Goal: Use online tool/utility: Utilize a website feature to perform a specific function

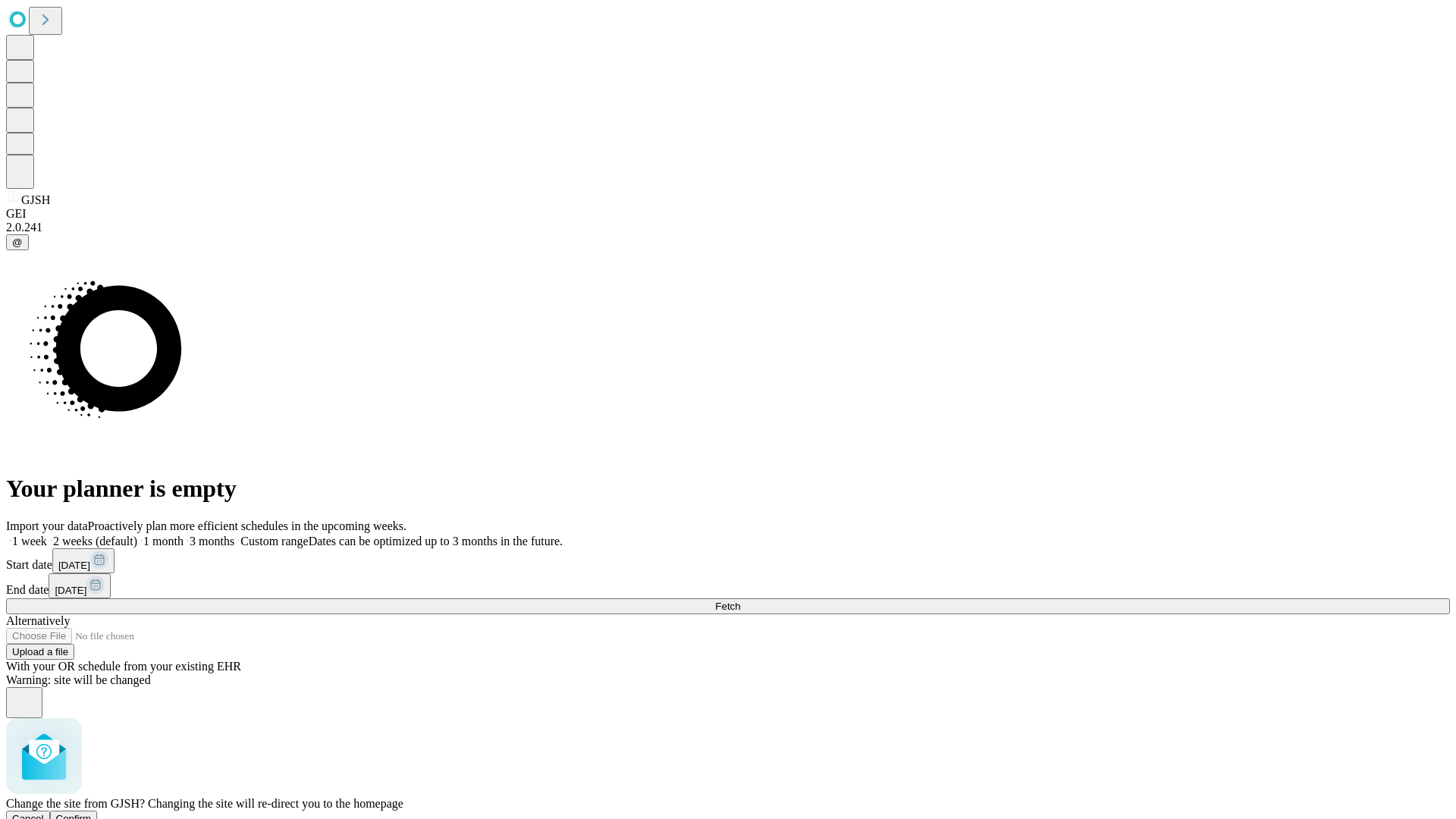
click at [92, 813] on span "Confirm" at bounding box center [73, 819] width 36 height 12
click at [183, 535] on label "1 month" at bounding box center [160, 541] width 46 height 13
click at [740, 600] on span "Fetch" at bounding box center [728, 606] width 25 height 12
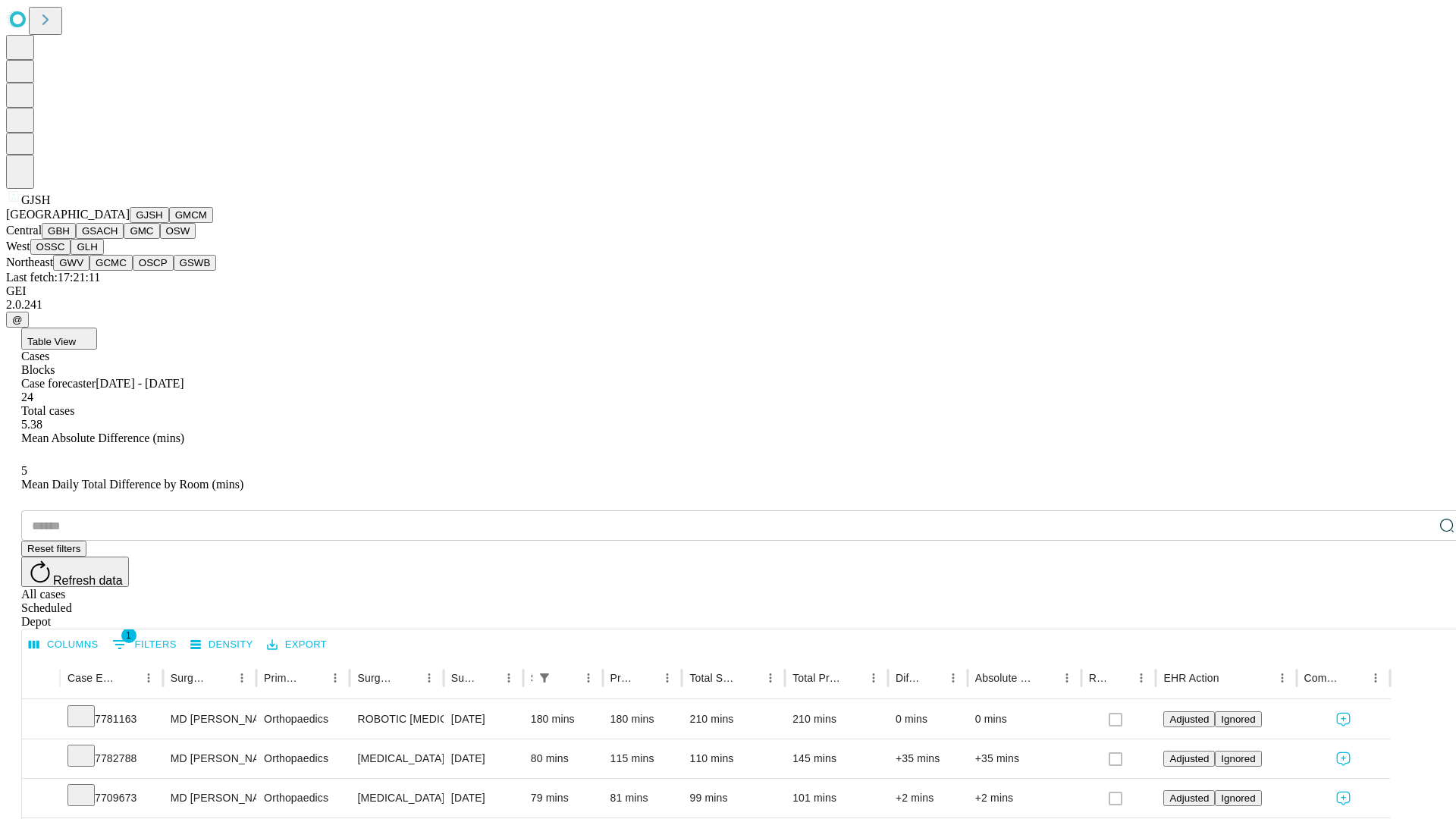
click at [169, 223] on button "GMCM" at bounding box center [191, 215] width 44 height 16
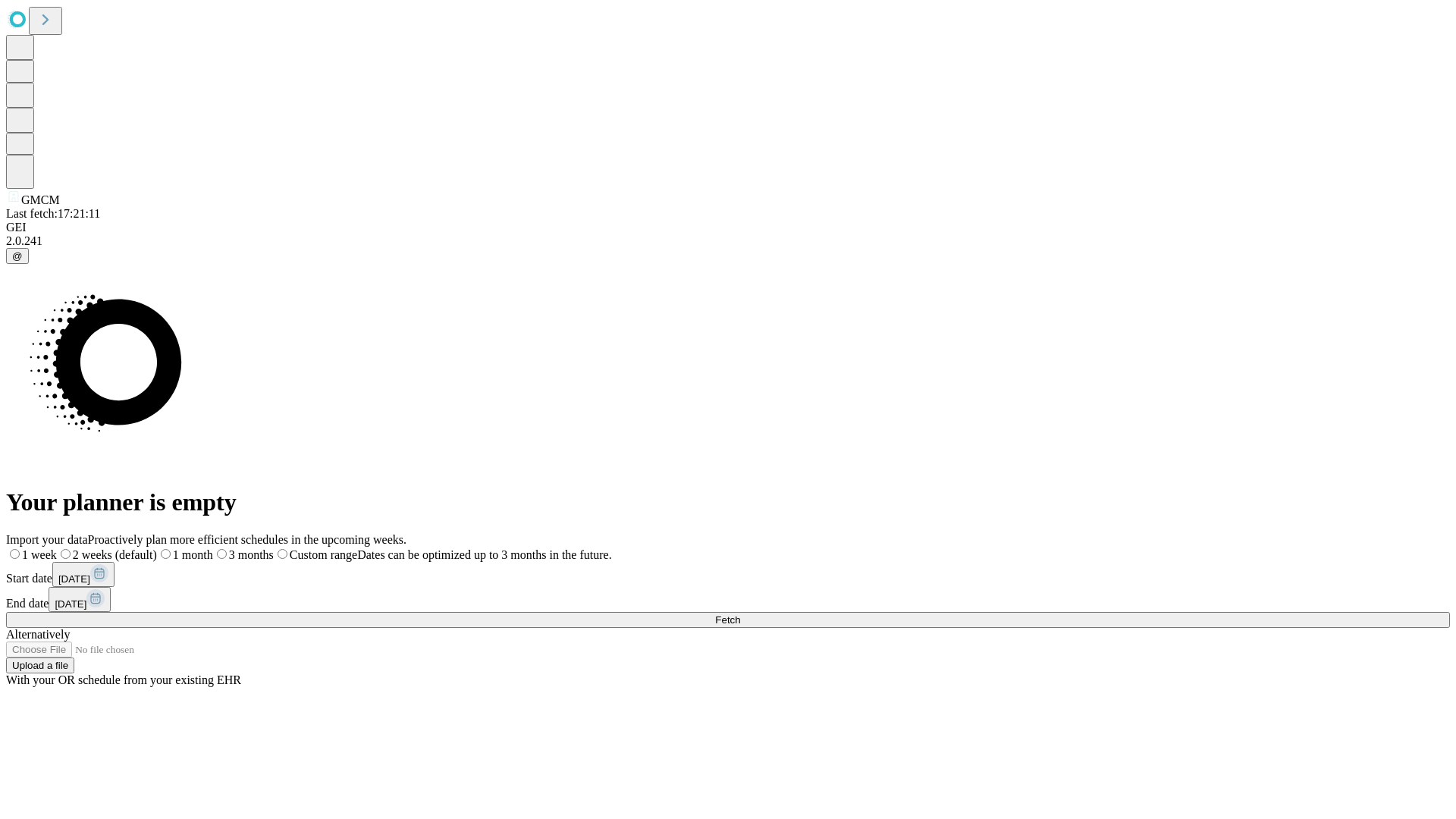
click at [213, 548] on label "1 month" at bounding box center [185, 554] width 56 height 13
click at [740, 614] on span "Fetch" at bounding box center [728, 620] width 25 height 12
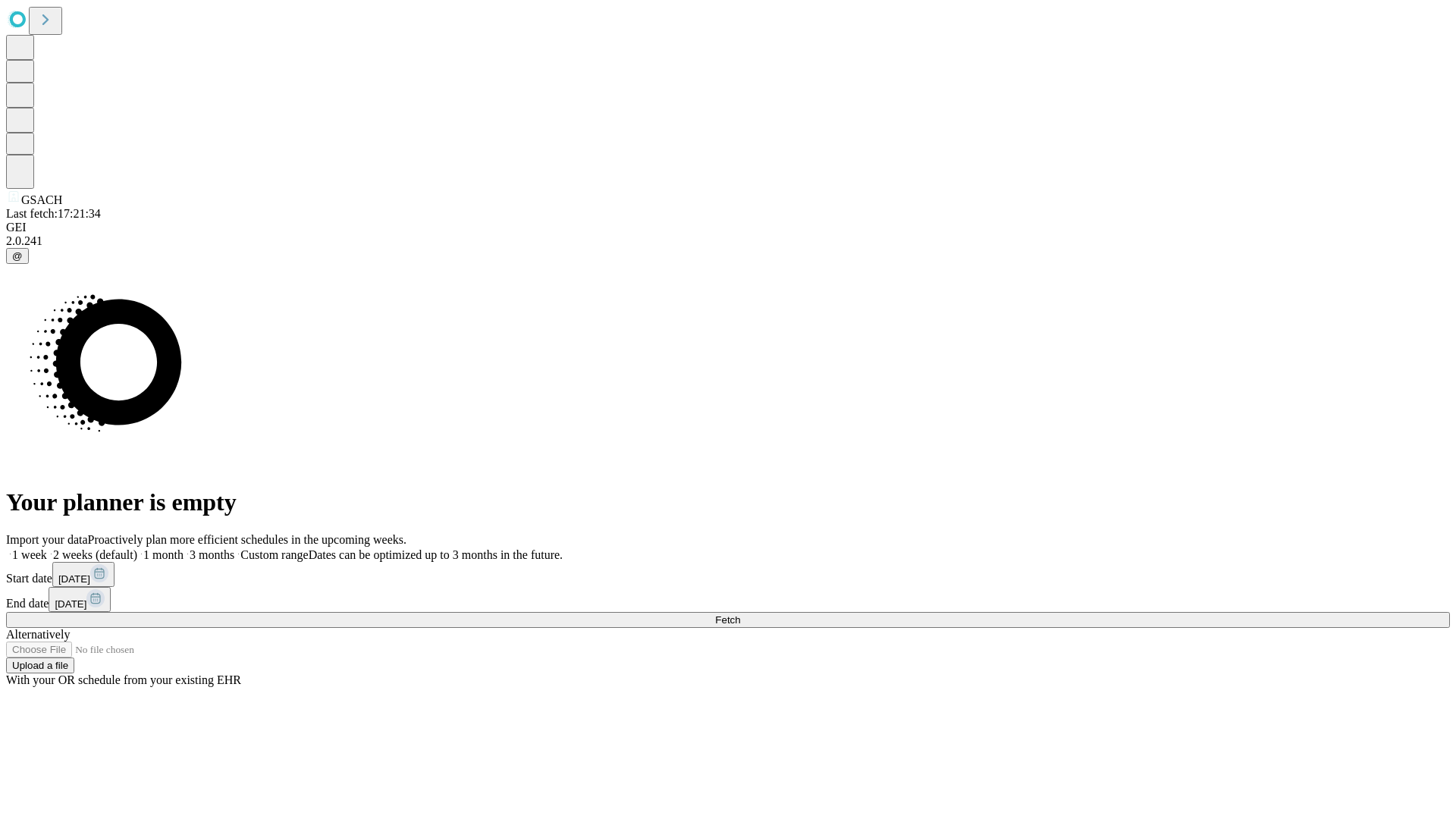
click at [183, 548] on label "1 month" at bounding box center [160, 554] width 46 height 13
click at [740, 614] on span "Fetch" at bounding box center [728, 620] width 25 height 12
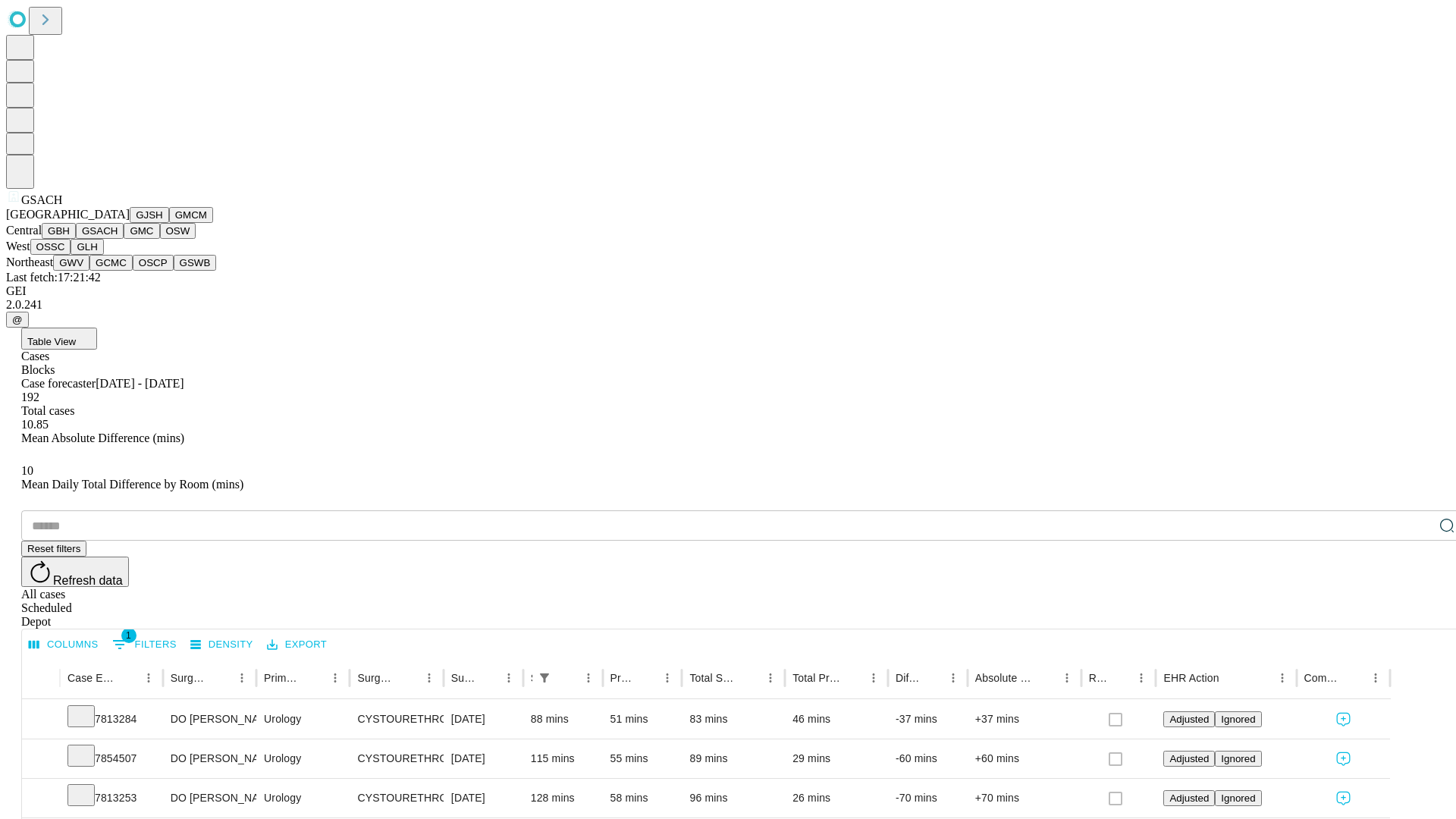
click at [123, 239] on button "GMC" at bounding box center [141, 230] width 36 height 16
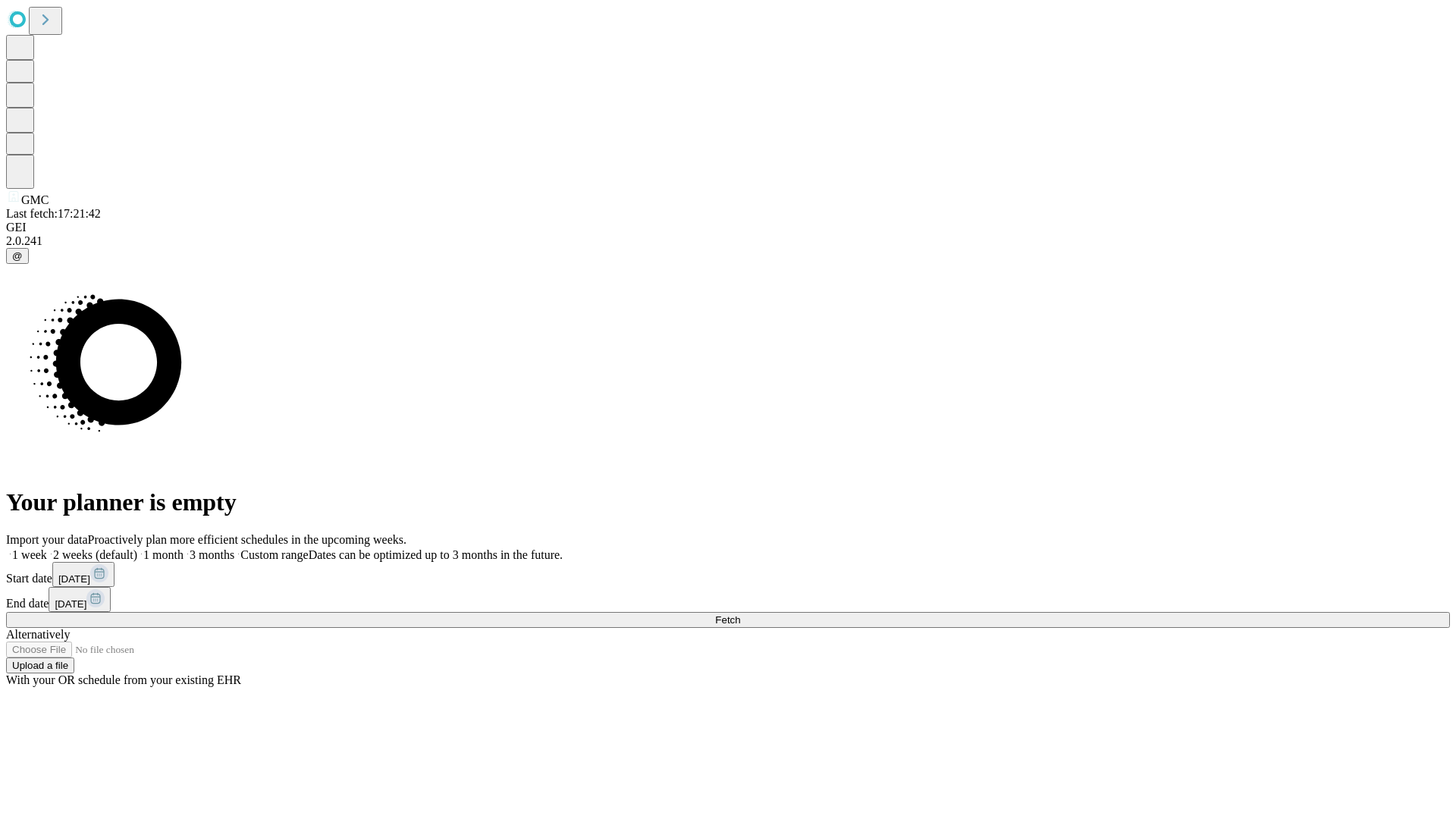
click at [183, 548] on label "1 month" at bounding box center [160, 554] width 46 height 13
click at [740, 614] on span "Fetch" at bounding box center [728, 620] width 25 height 12
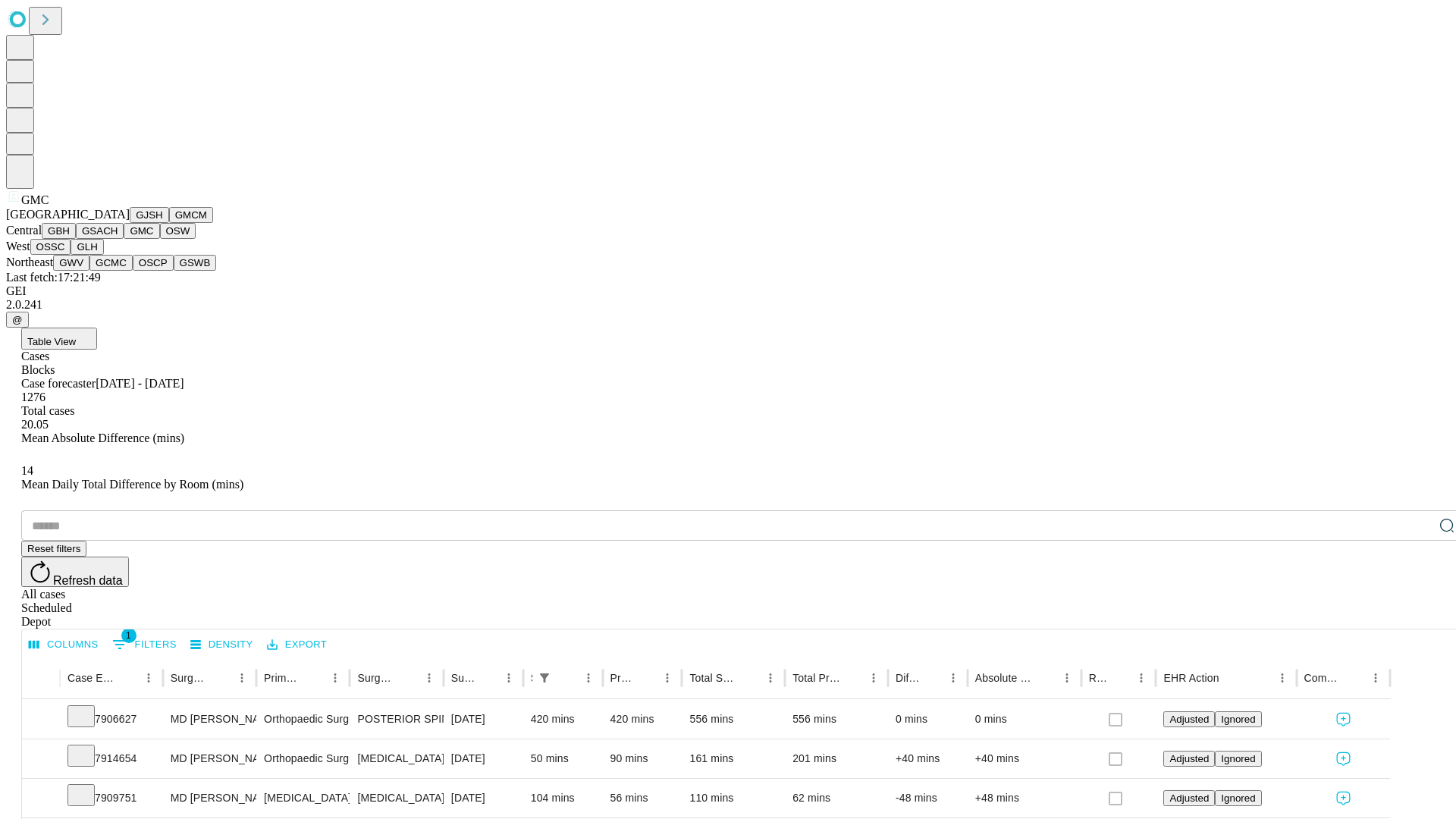
click at [160, 239] on button "OSW" at bounding box center [178, 230] width 37 height 16
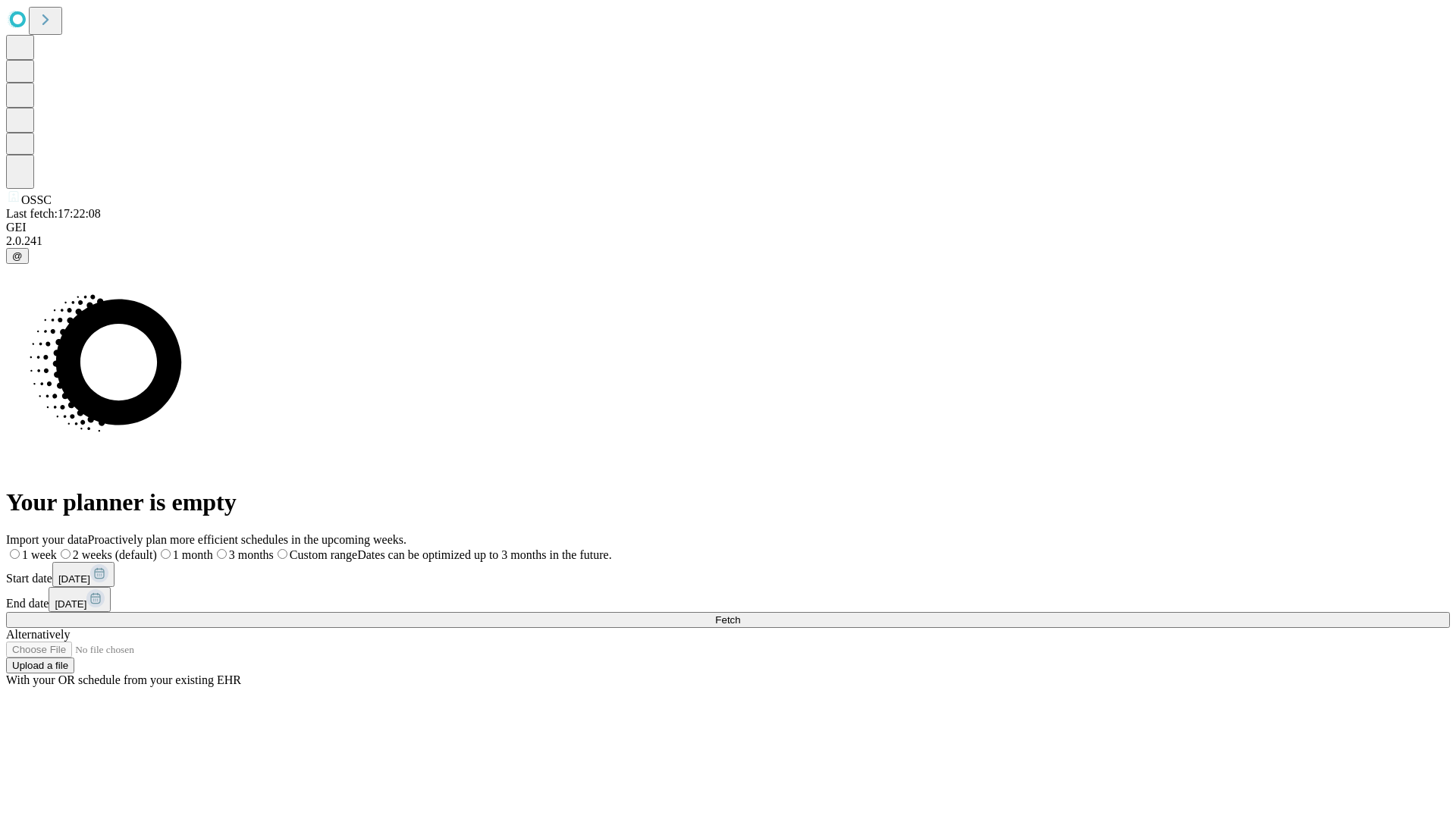
click at [213, 548] on label "1 month" at bounding box center [185, 554] width 56 height 13
click at [740, 614] on span "Fetch" at bounding box center [728, 620] width 25 height 12
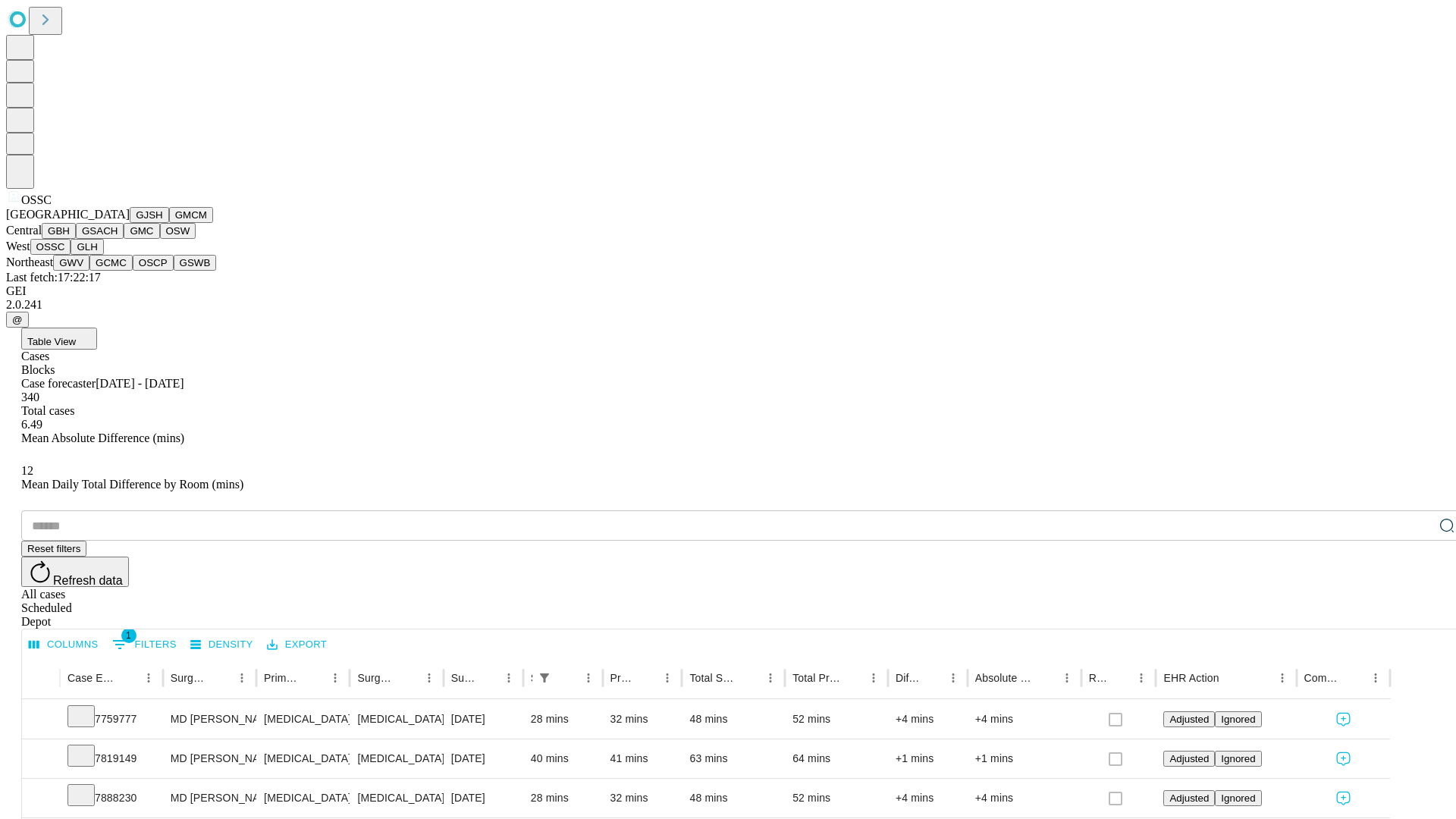
click at [103, 254] on button "GLH" at bounding box center [87, 247] width 33 height 16
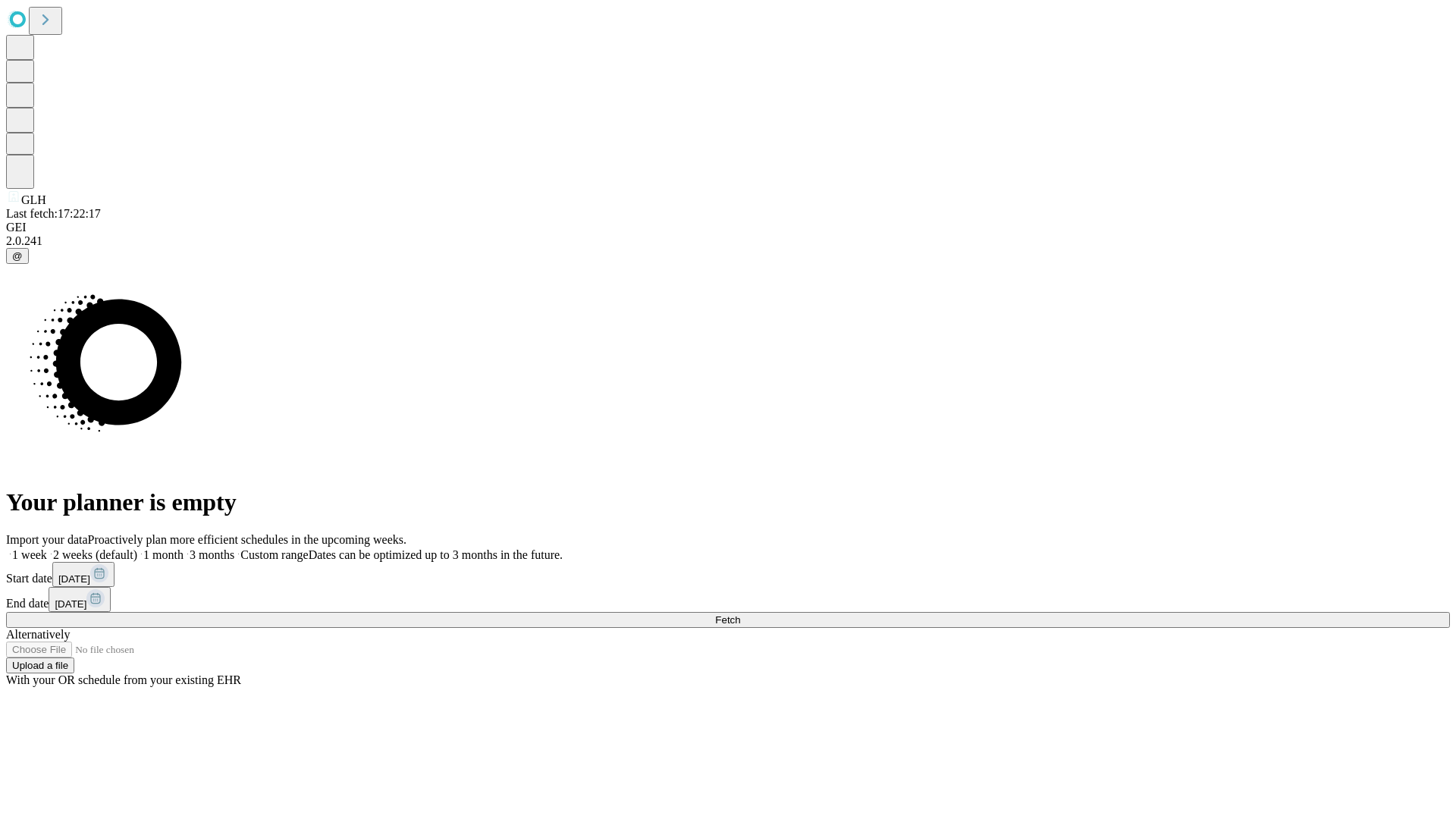
click at [183, 548] on label "1 month" at bounding box center [160, 554] width 46 height 13
click at [740, 614] on span "Fetch" at bounding box center [728, 620] width 25 height 12
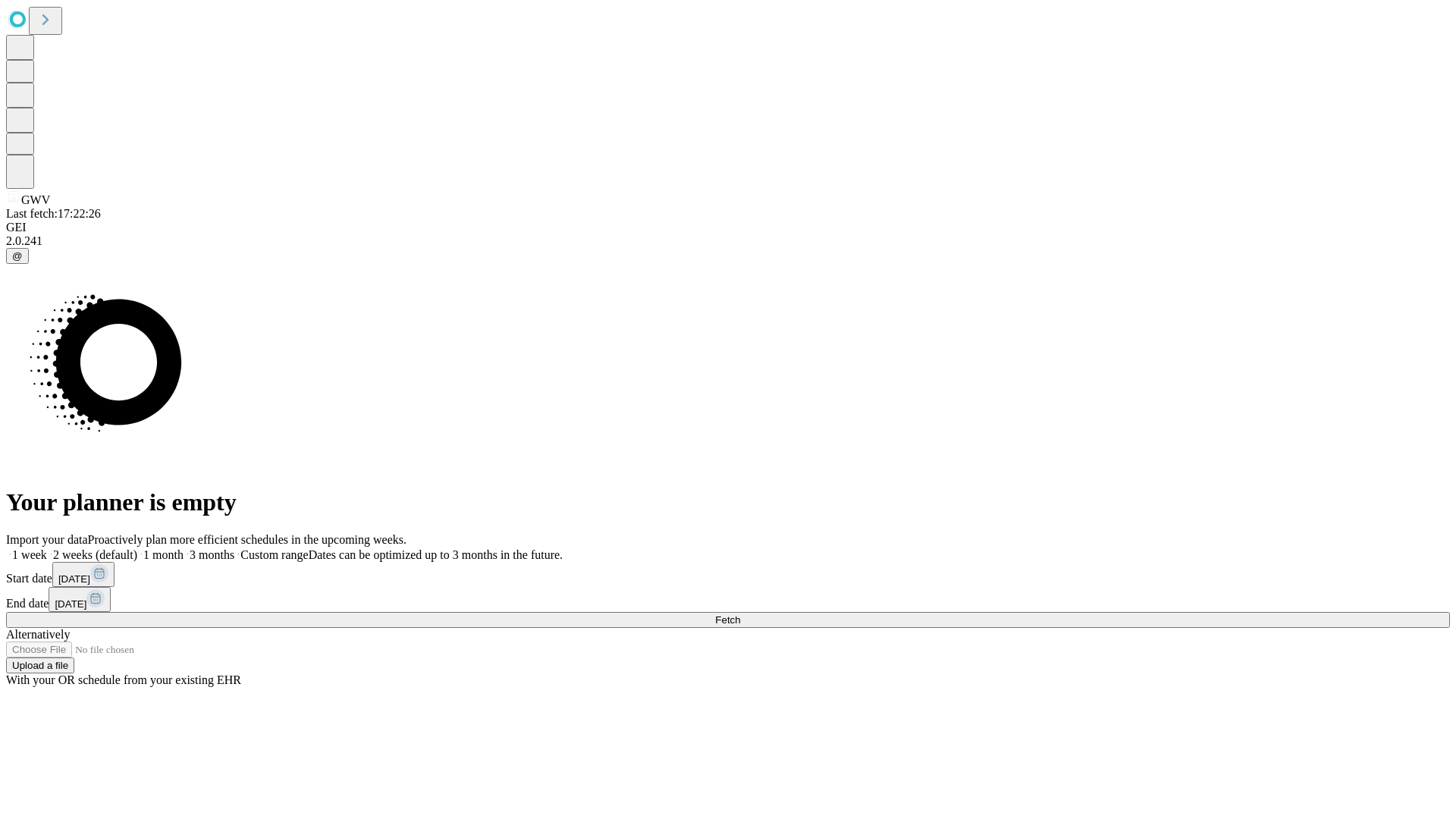
click at [183, 548] on label "1 month" at bounding box center [160, 554] width 46 height 13
click at [740, 614] on span "Fetch" at bounding box center [728, 620] width 25 height 12
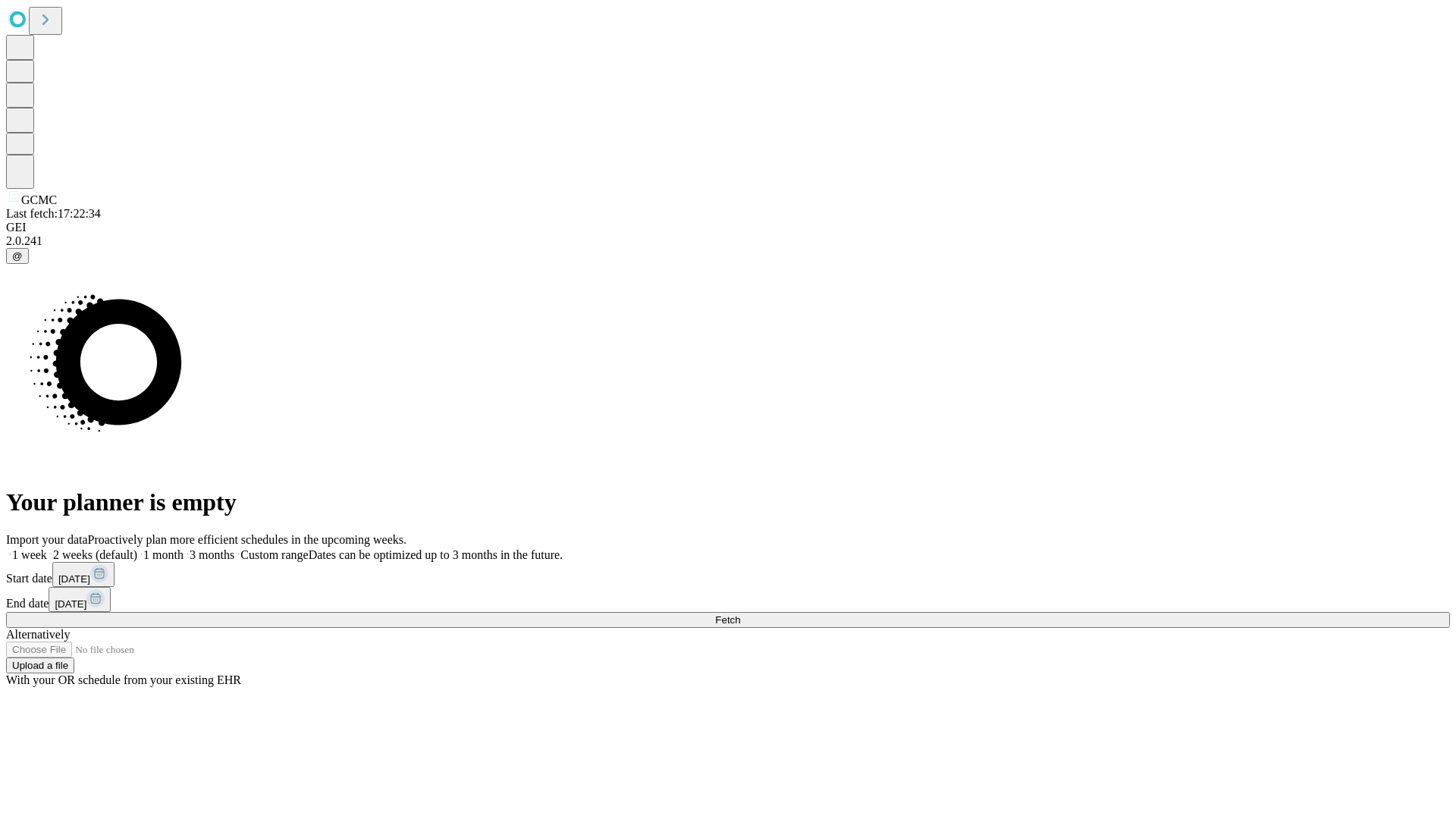
click at [183, 548] on label "1 month" at bounding box center [160, 554] width 46 height 13
click at [740, 614] on span "Fetch" at bounding box center [728, 620] width 25 height 12
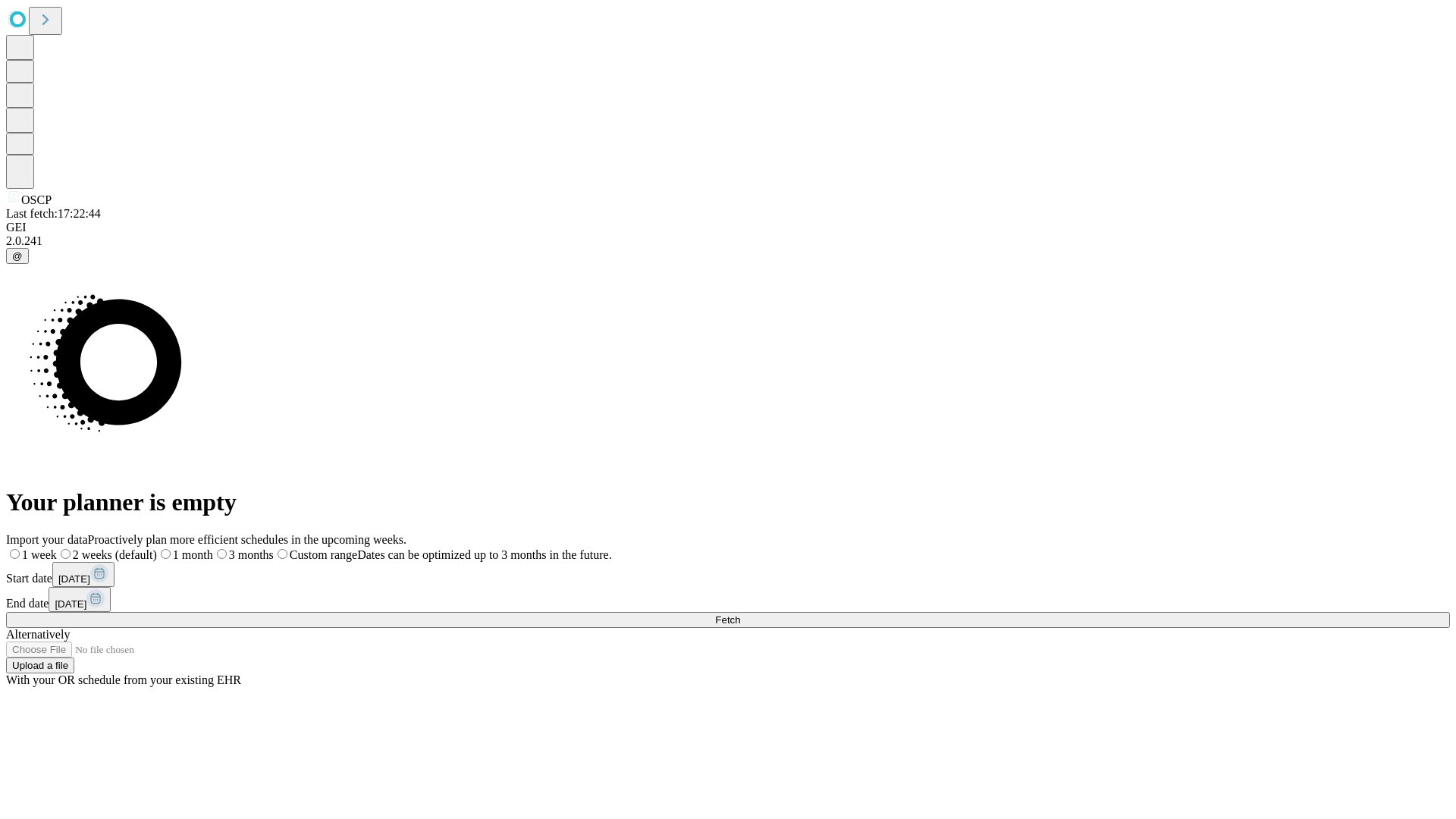
click at [740, 614] on span "Fetch" at bounding box center [728, 620] width 25 height 12
